Goal: Task Accomplishment & Management: Manage account settings

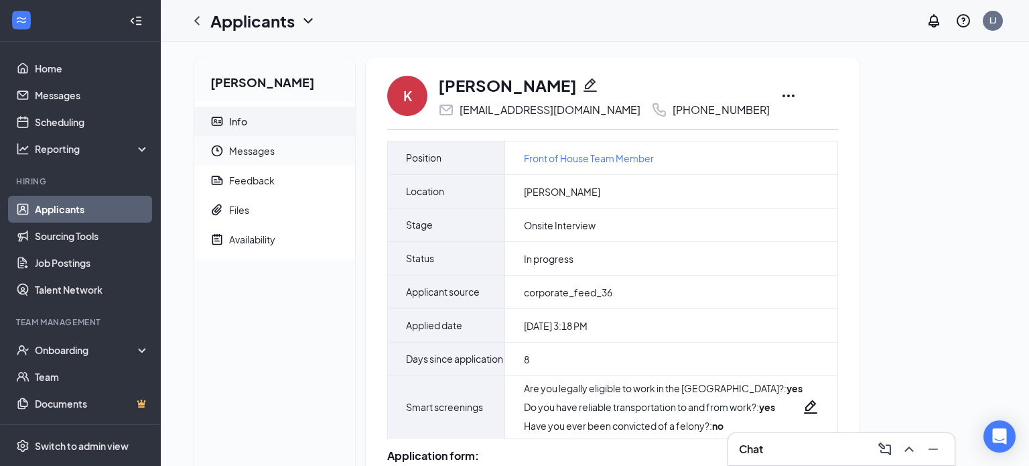
click at [304, 165] on span "Messages" at bounding box center [286, 150] width 115 height 29
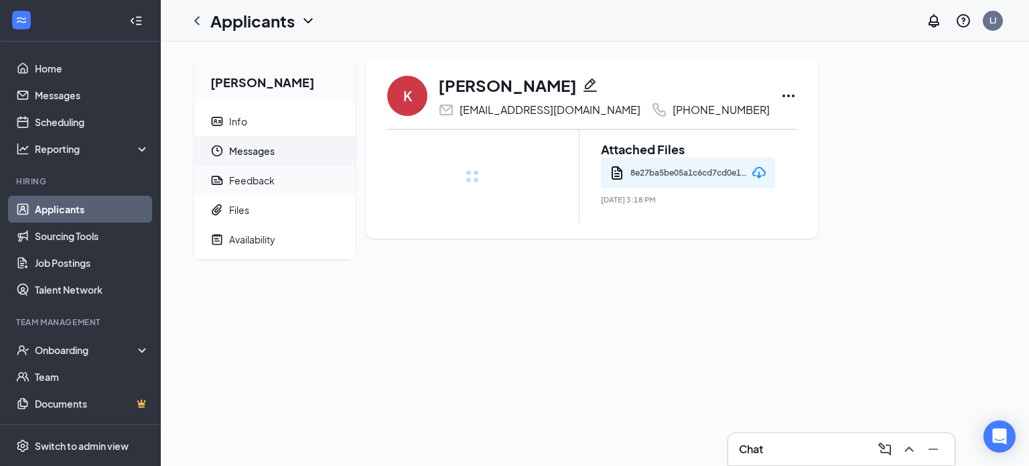
click at [303, 178] on span "Feedback" at bounding box center [286, 180] width 115 height 29
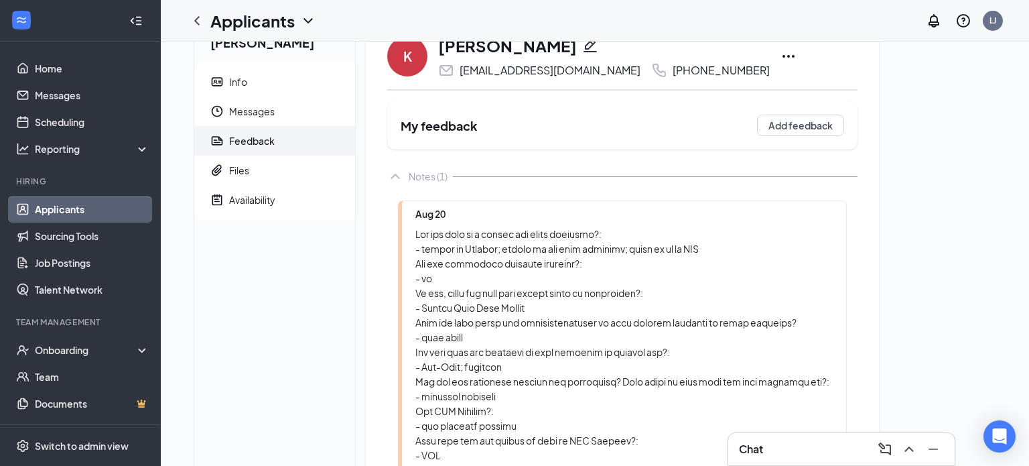
scroll to position [367, 0]
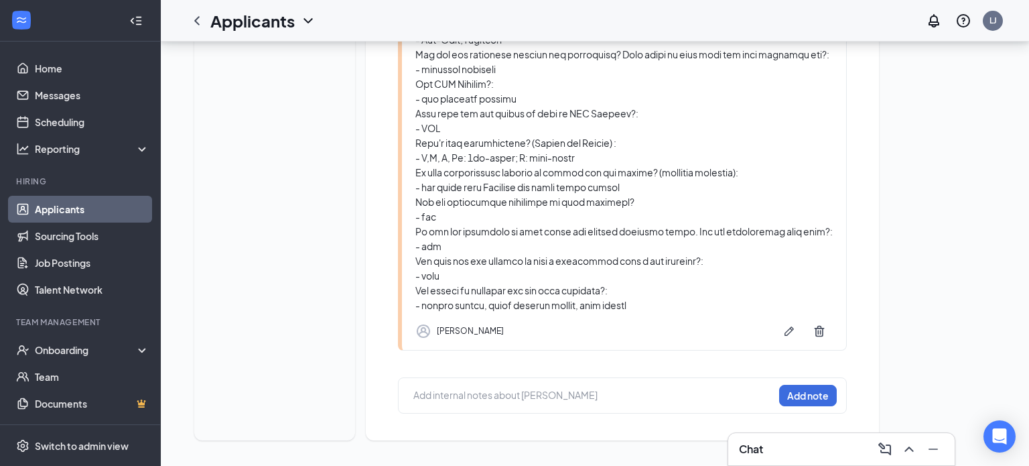
click at [503, 397] on div at bounding box center [593, 395] width 359 height 14
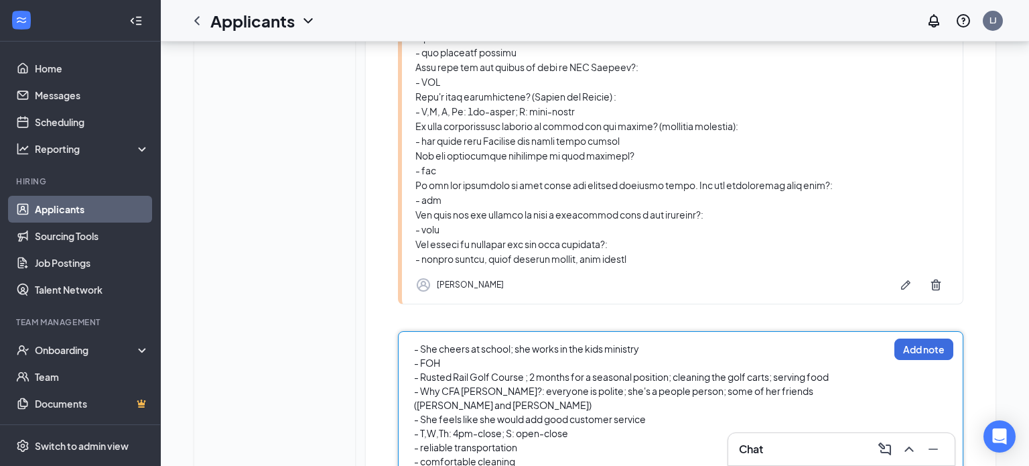
scroll to position [490, 0]
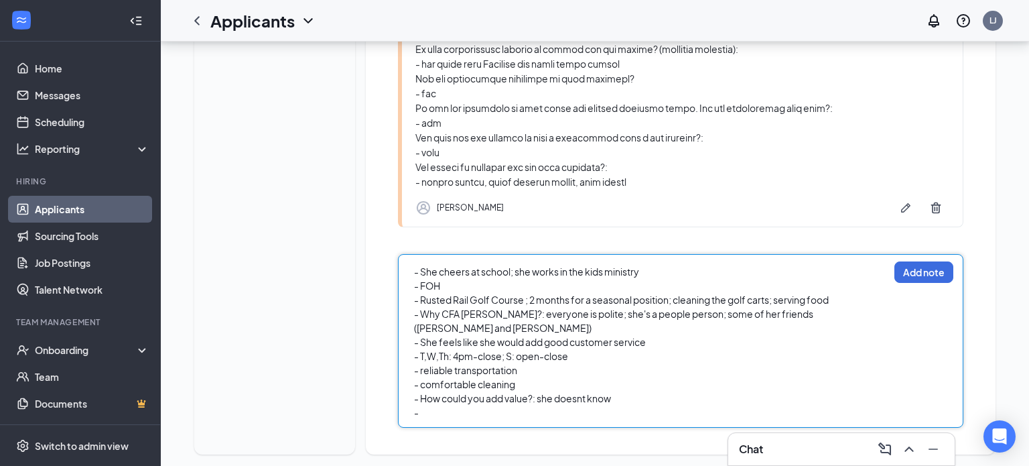
click at [627, 391] on div "- How could you add value?: she doesnt know" at bounding box center [651, 398] width 474 height 14
click at [495, 405] on div "-" at bounding box center [651, 412] width 474 height 14
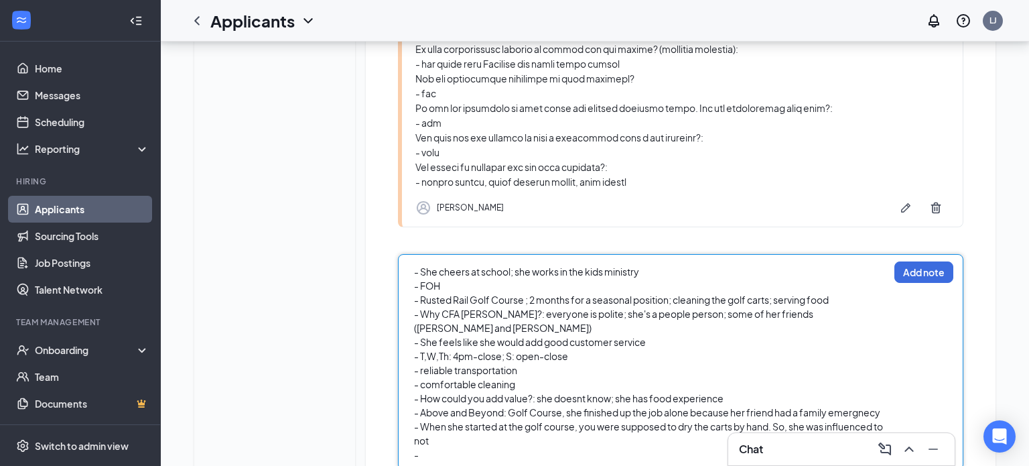
click at [455, 430] on div "- When she started at the golf course, you were supposed to dry the carts by ha…" at bounding box center [651, 433] width 474 height 28
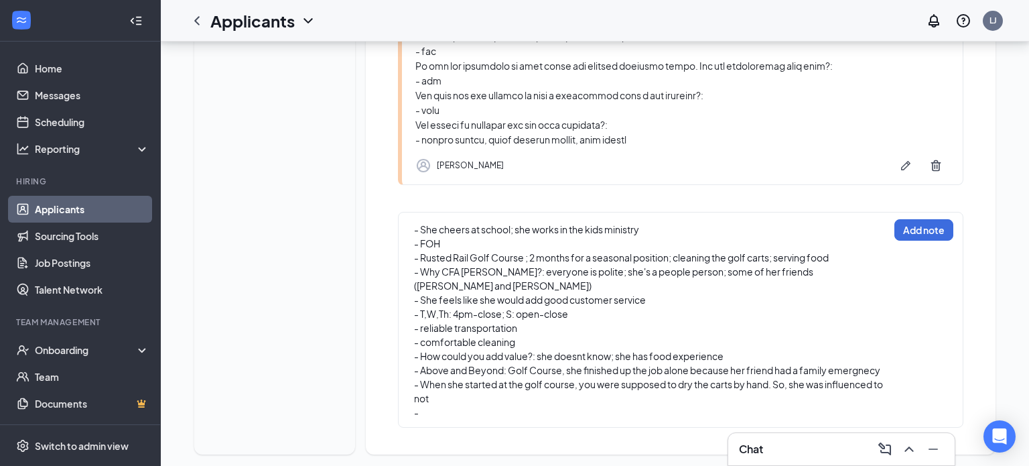
click at [462, 407] on div "- She cheers at school; she works in the kids ministry - FOH - Rusted Rail Golf…" at bounding box center [681, 320] width 566 height 216
click at [457, 405] on div "-" at bounding box center [651, 412] width 474 height 14
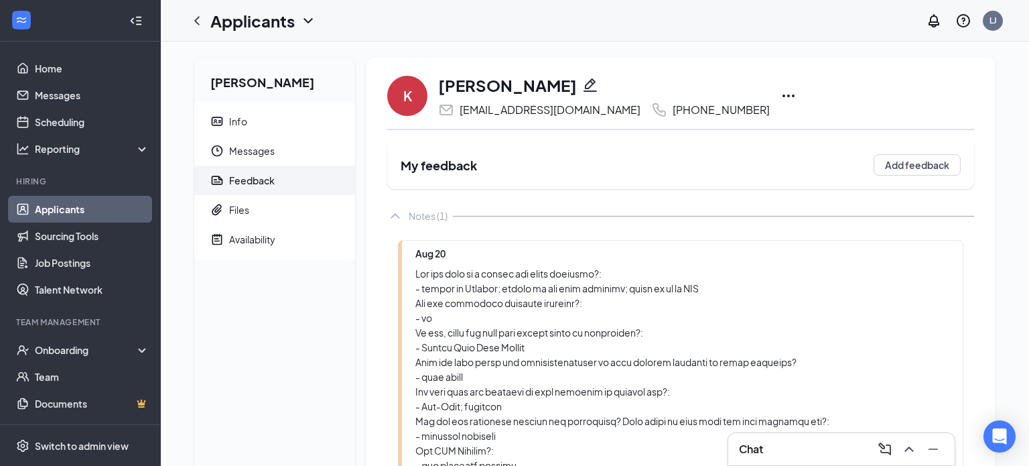
scroll to position [518, 0]
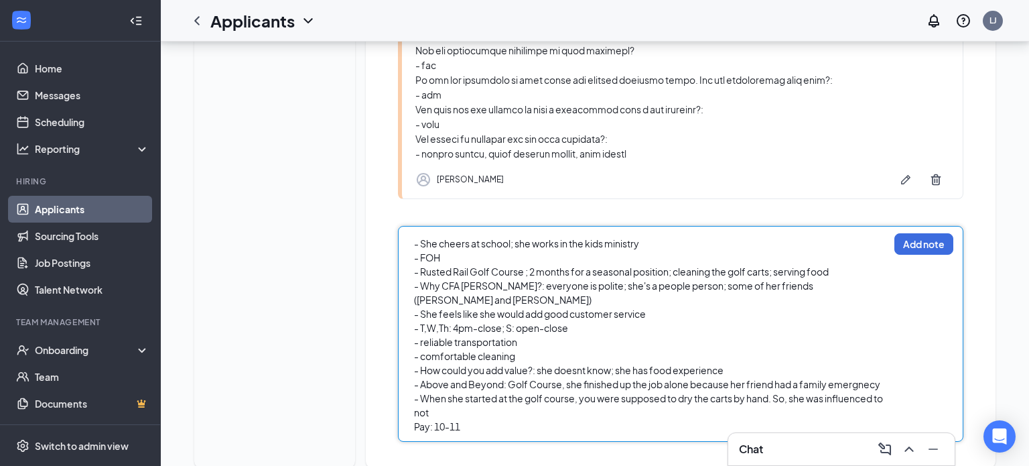
click at [436, 420] on span "Pay: 10-11" at bounding box center [437, 426] width 46 height 12
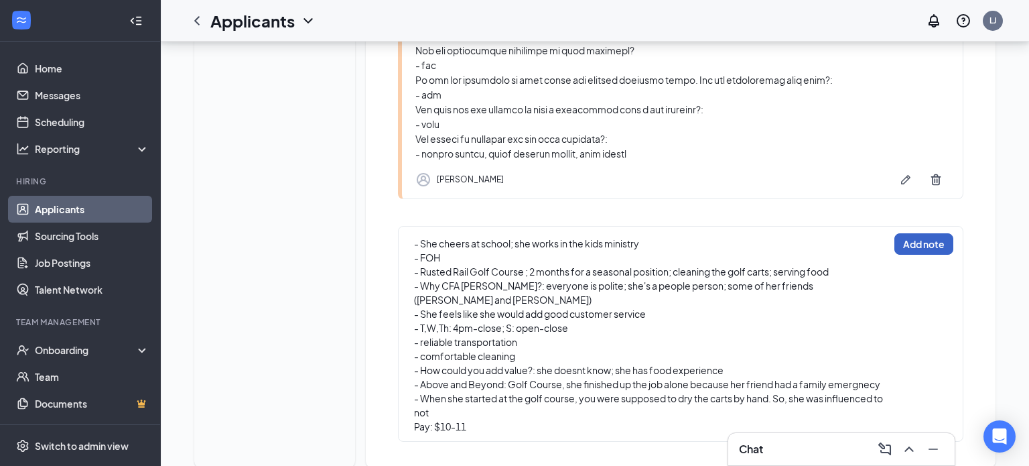
click at [945, 245] on button "Add note" at bounding box center [924, 243] width 59 height 21
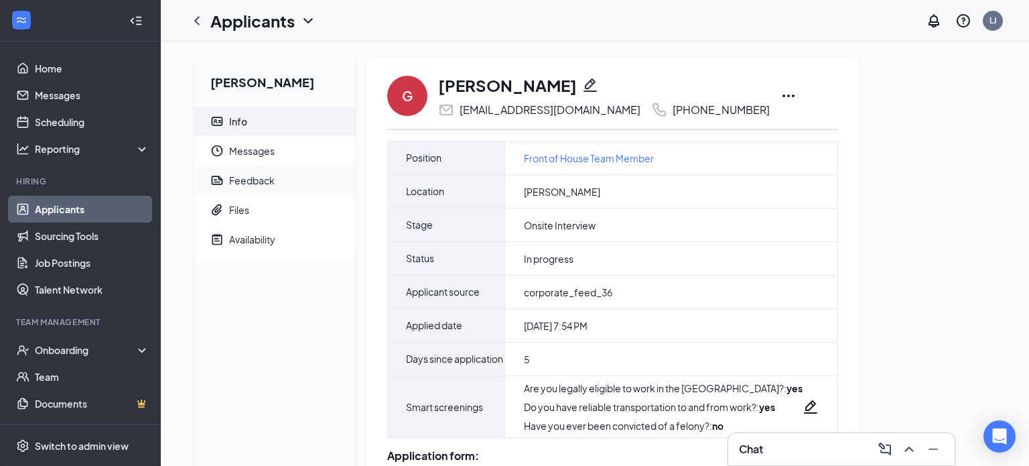
click at [318, 190] on span "Feedback" at bounding box center [286, 180] width 115 height 29
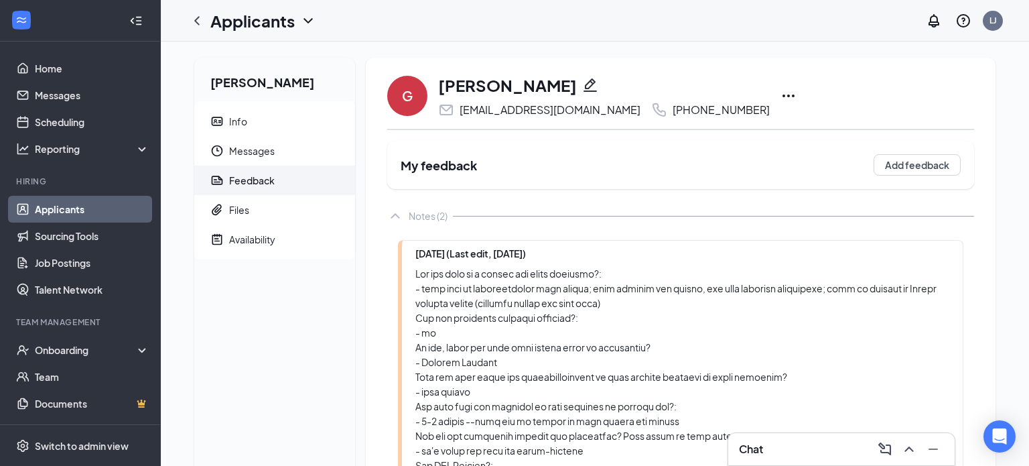
click at [781, 100] on icon "Ellipses" at bounding box center [789, 96] width 16 height 16
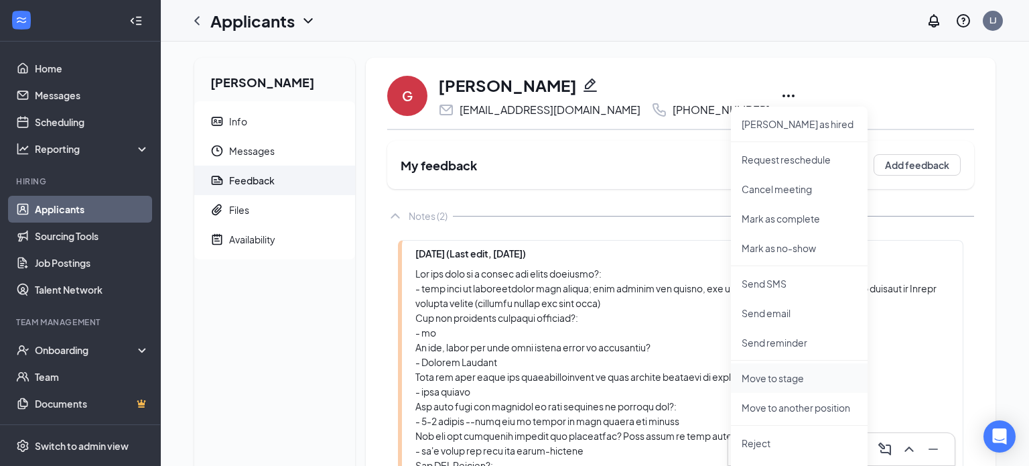
click at [781, 382] on p "Move to stage" at bounding box center [799, 377] width 115 height 13
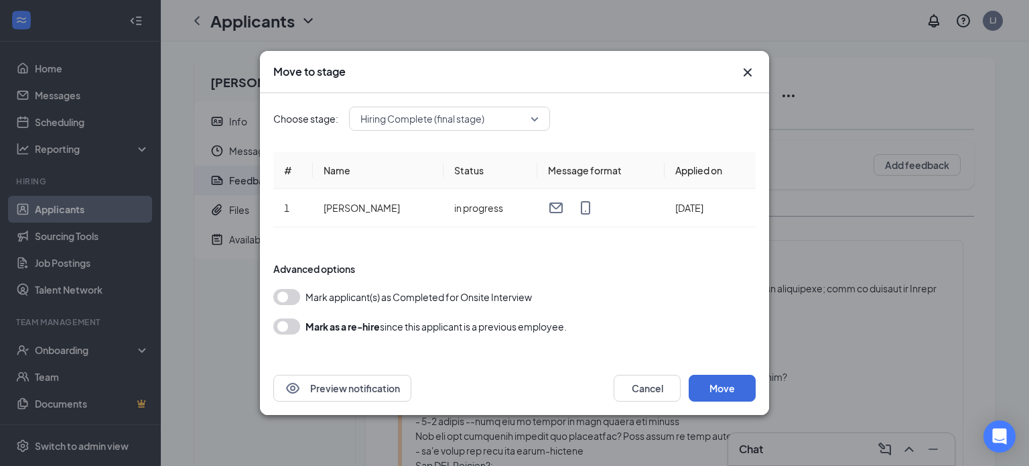
click at [744, 69] on icon "Cross" at bounding box center [748, 72] width 8 height 8
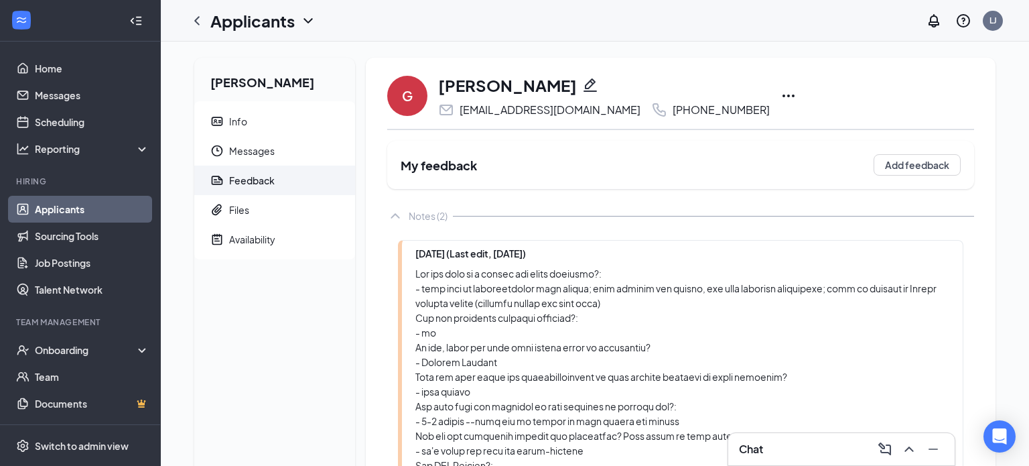
click at [750, 94] on div "G [PERSON_NAME] [EMAIL_ADDRESS][DOMAIN_NAME] [PHONE_NUMBER] [PERSON_NAME] as hi…" at bounding box center [680, 96] width 587 height 44
click at [783, 96] on icon "Ellipses" at bounding box center [789, 95] width 12 height 3
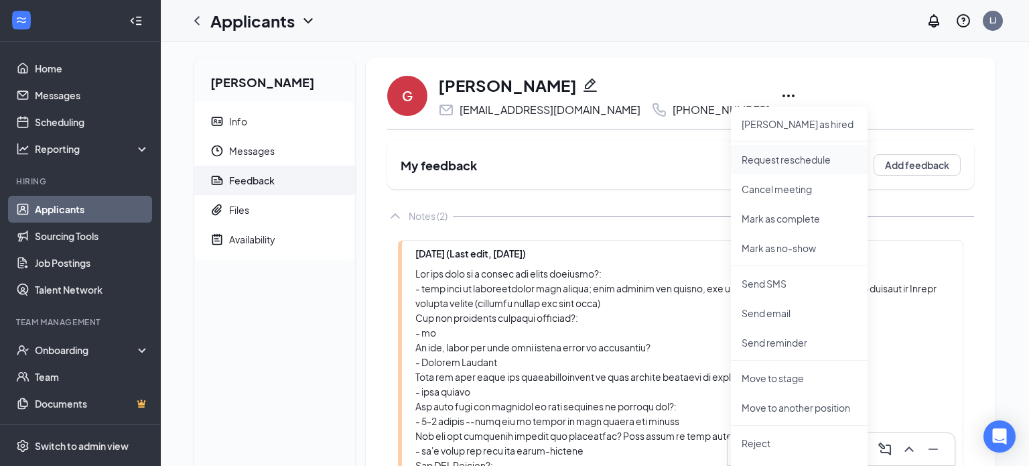
click at [782, 163] on p "Request reschedule" at bounding box center [799, 159] width 115 height 13
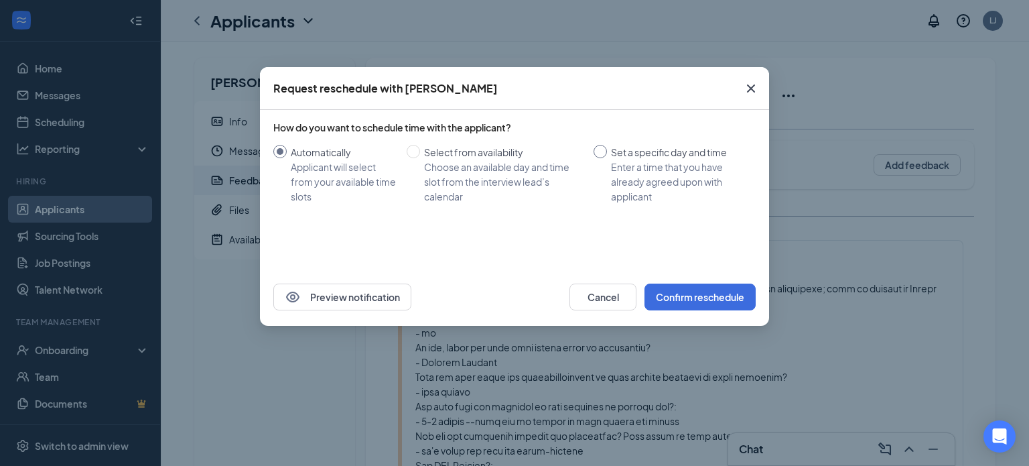
click at [646, 161] on div "Enter a time that you have already agreed upon with applicant" at bounding box center [678, 181] width 134 height 44
click at [607, 158] on input "Set a specific day and time Enter a time that you have already agreed upon with…" at bounding box center [600, 151] width 13 height 13
radio input "true"
radio input "false"
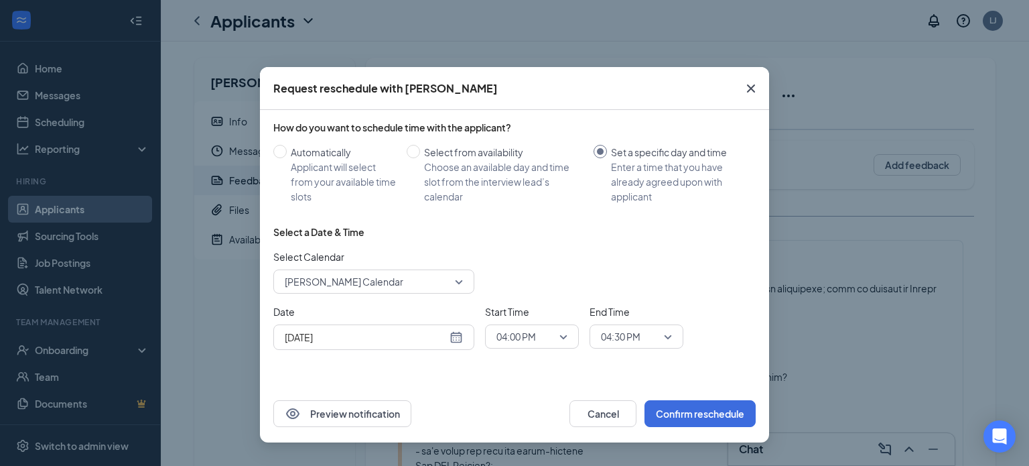
click at [396, 336] on input "[DATE]" at bounding box center [366, 337] width 162 height 15
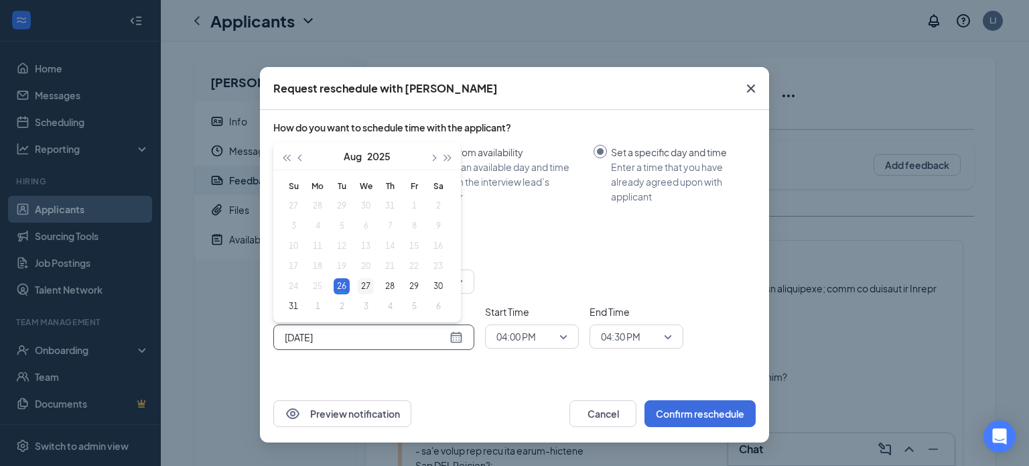
type input "[DATE]"
click at [369, 285] on div "27" at bounding box center [366, 286] width 16 height 16
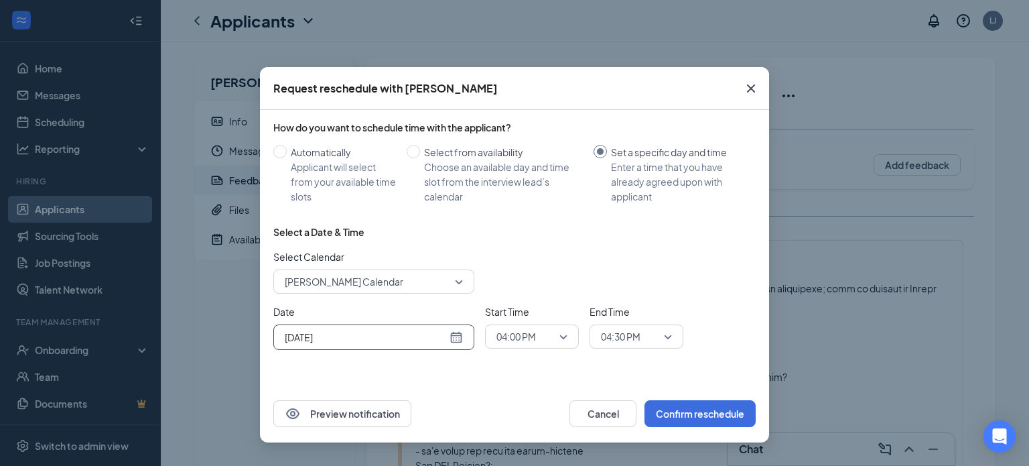
click at [514, 344] on span "04:00 PM" at bounding box center [517, 336] width 40 height 20
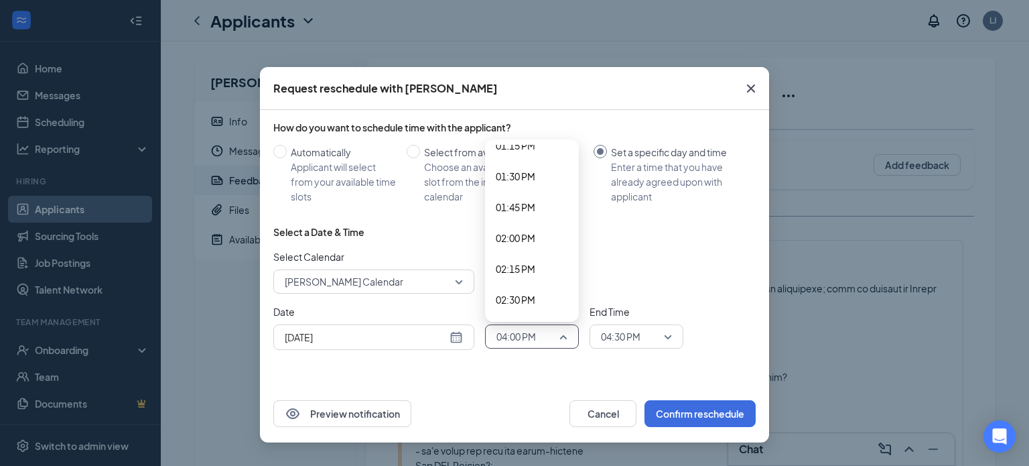
scroll to position [1646, 0]
click at [532, 296] on span "02:30 PM" at bounding box center [516, 302] width 40 height 15
click at [633, 340] on span "04:30 PM" at bounding box center [621, 336] width 40 height 20
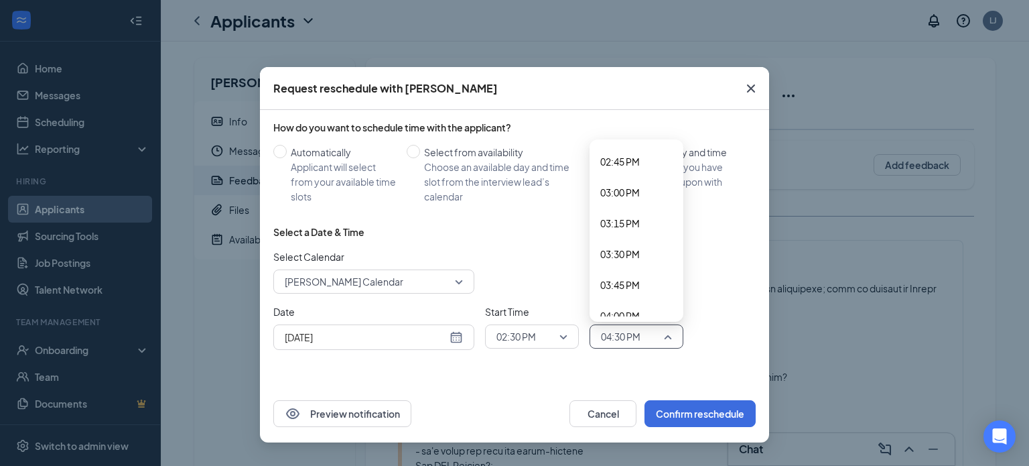
scroll to position [1816, 0]
click at [644, 188] on span "03:00 PM" at bounding box center [636, 193] width 72 height 15
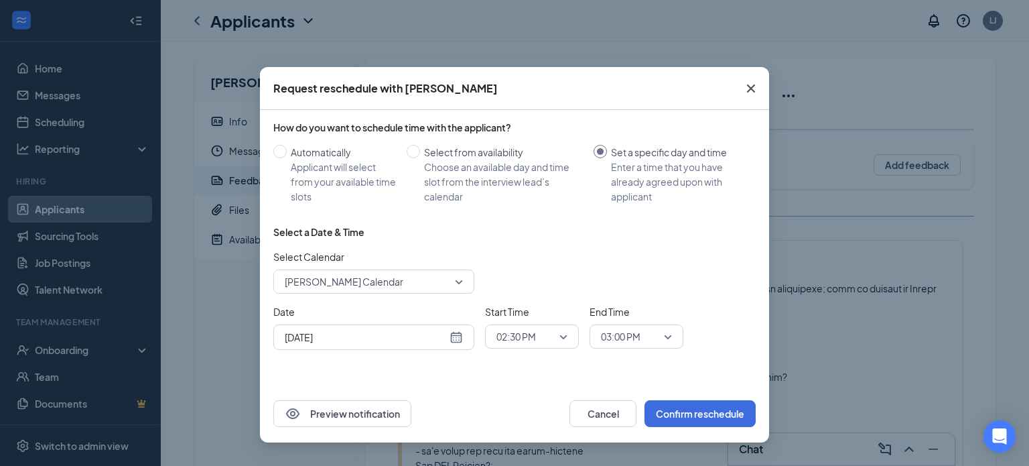
click at [683, 430] on div "Preview notification Cancel Confirm reschedule" at bounding box center [514, 414] width 509 height 58
click at [682, 421] on button "Confirm reschedule" at bounding box center [700, 413] width 111 height 27
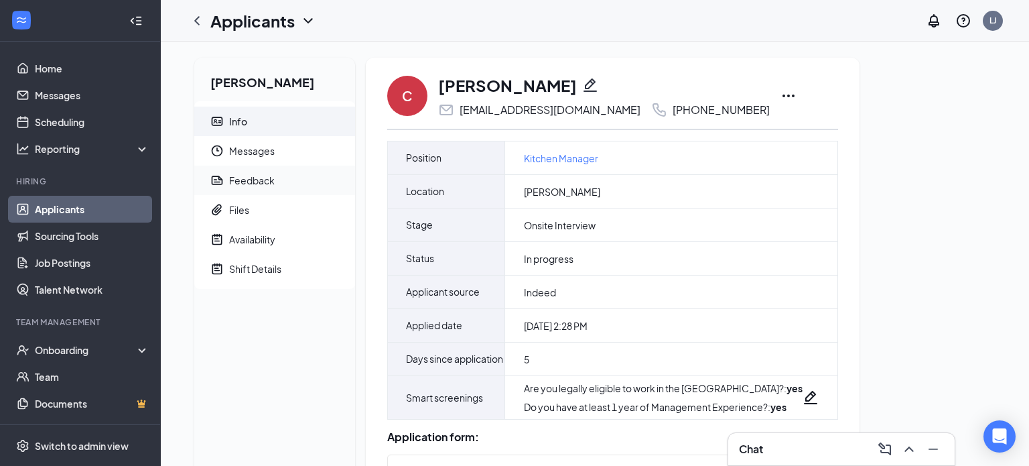
click at [330, 192] on span "Feedback" at bounding box center [286, 180] width 115 height 29
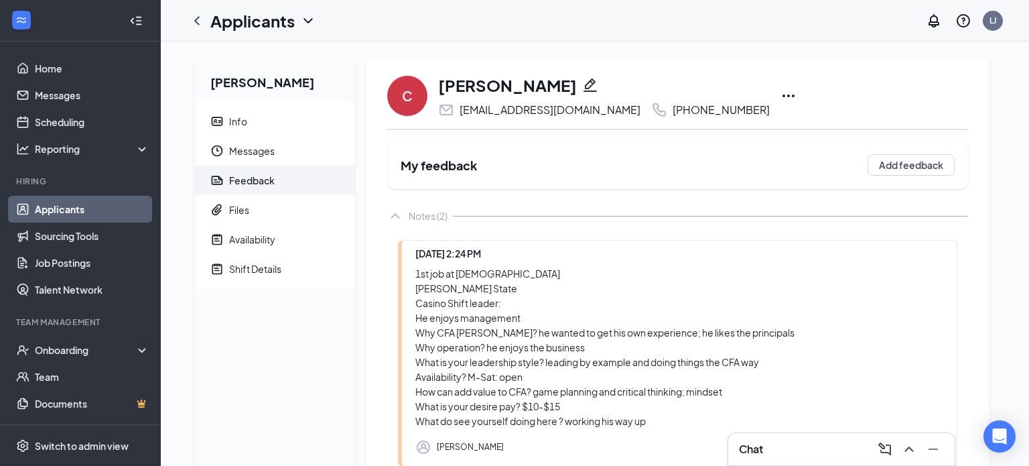
click at [781, 94] on icon "Ellipses" at bounding box center [789, 96] width 16 height 16
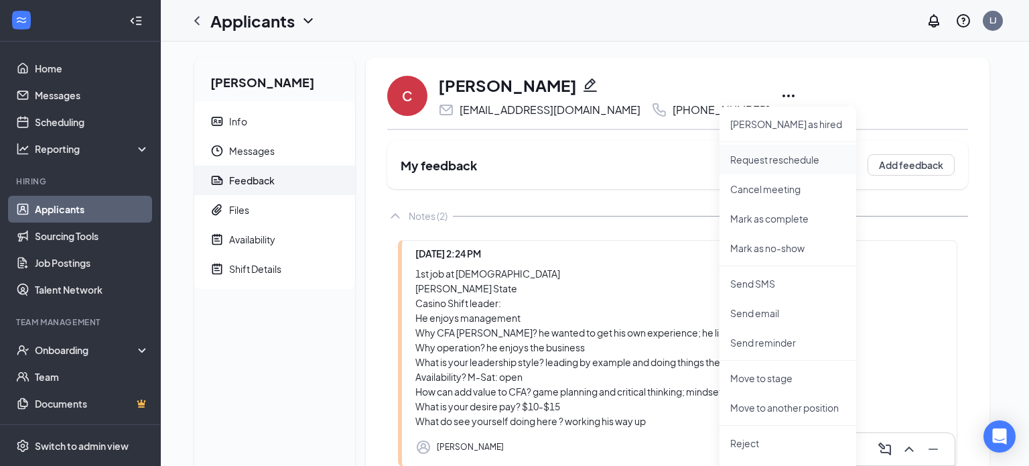
click at [790, 169] on li "Request reschedule" at bounding box center [788, 159] width 137 height 29
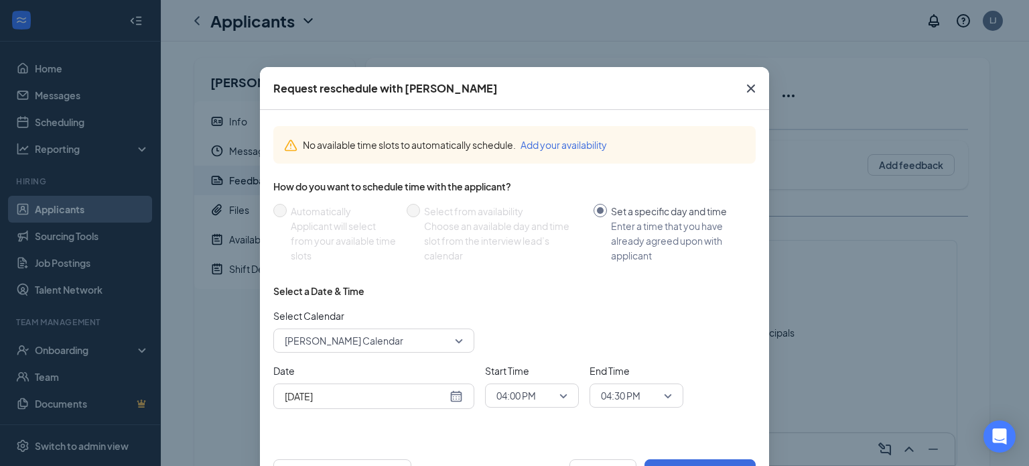
click at [414, 404] on div "[DATE]" at bounding box center [373, 395] width 201 height 25
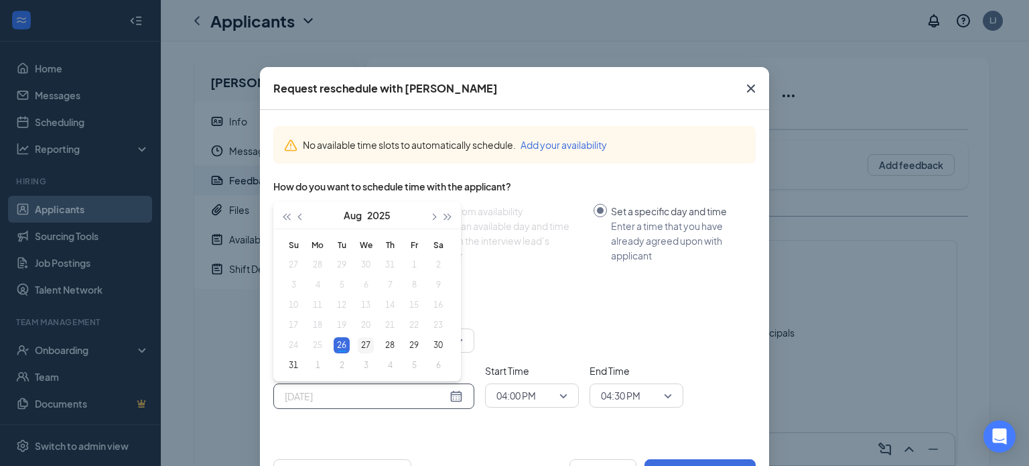
type input "[DATE]"
click at [368, 344] on div "27" at bounding box center [366, 345] width 16 height 16
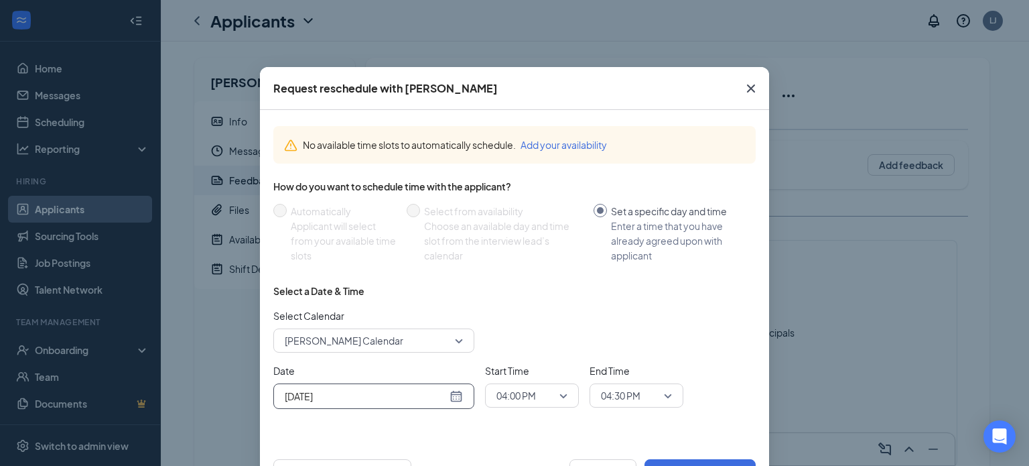
click at [546, 402] on span "04:00 PM" at bounding box center [526, 395] width 59 height 20
click at [532, 257] on span "01:30 PM" at bounding box center [516, 260] width 40 height 15
click at [651, 399] on span "04:30 PM" at bounding box center [630, 395] width 59 height 20
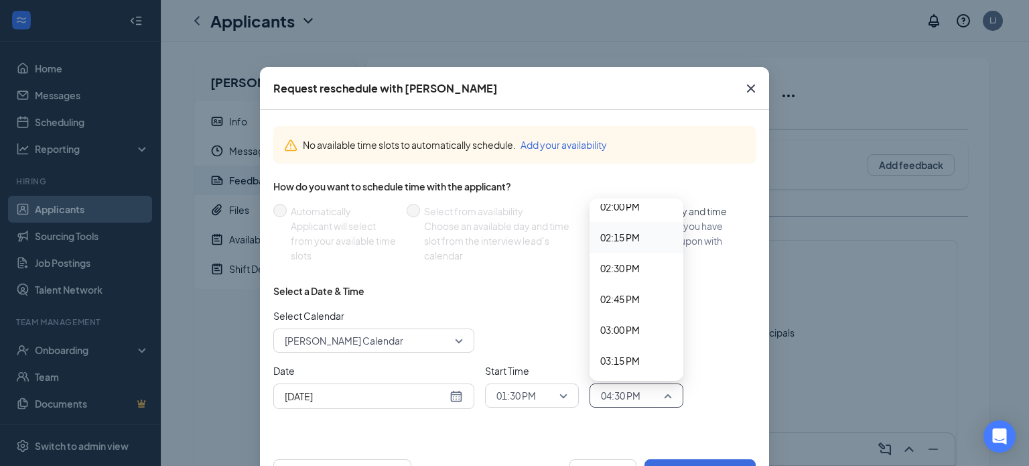
scroll to position [1707, 0]
click at [633, 245] on div "02:00 PM" at bounding box center [637, 237] width 94 height 31
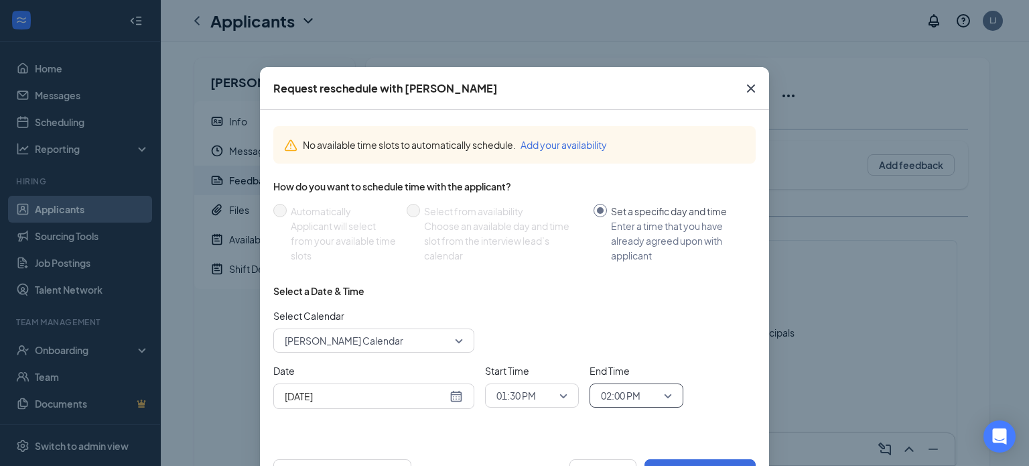
scroll to position [51, 0]
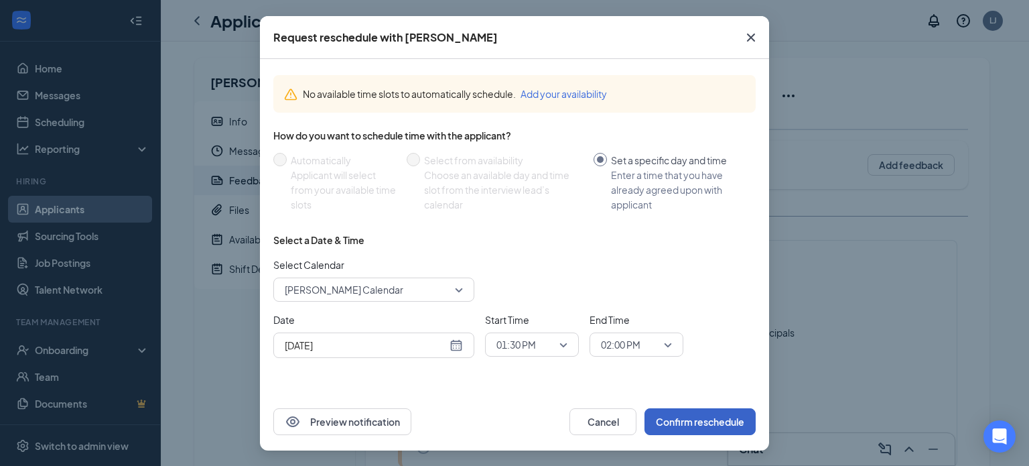
click at [681, 425] on button "Confirm reschedule" at bounding box center [700, 421] width 111 height 27
